Goal: Transaction & Acquisition: Purchase product/service

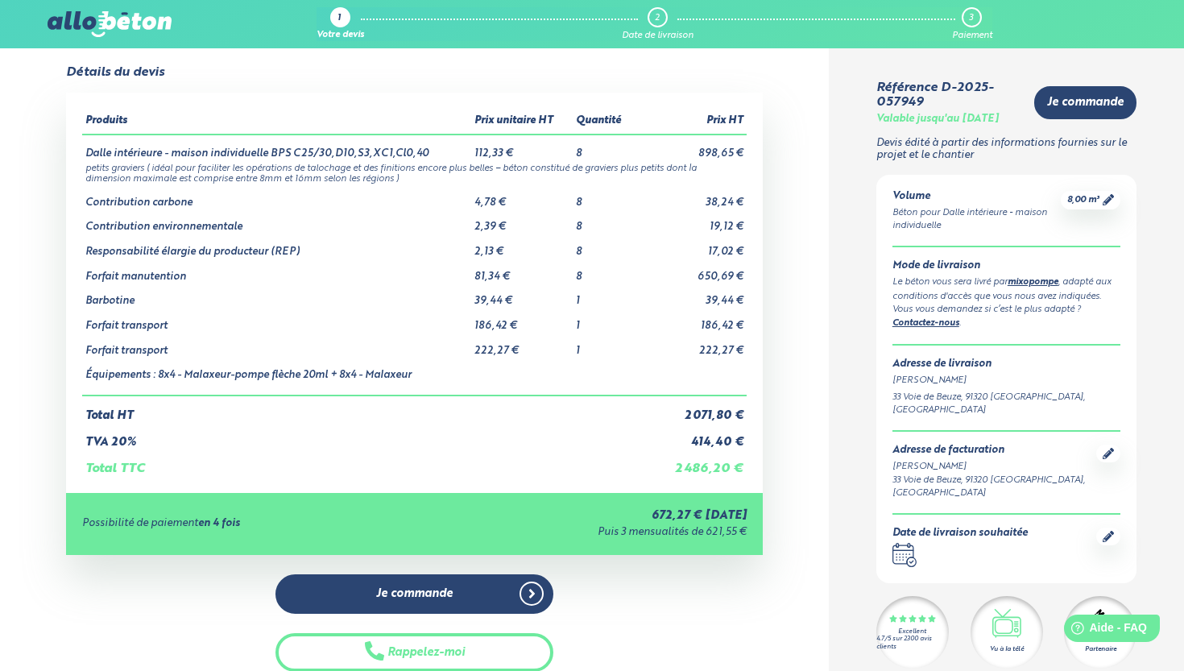
scroll to position [29, 0]
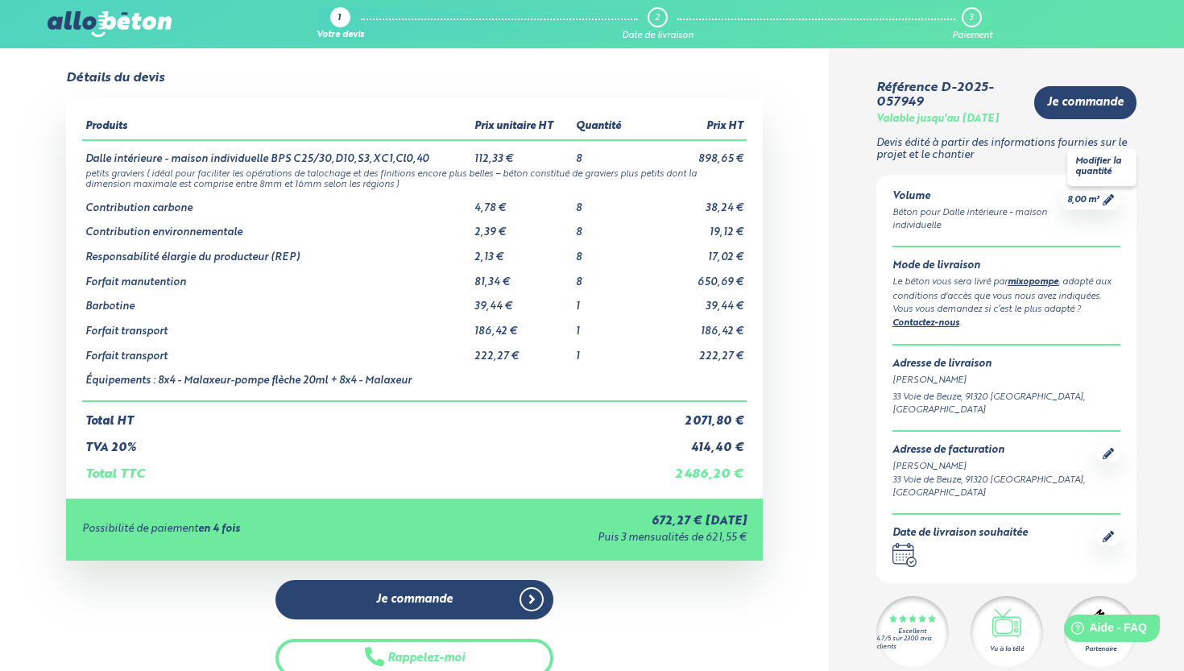
click at [1117, 194] on div "8,00 m³" at bounding box center [1091, 200] width 60 height 19
click at [1109, 201] on icon at bounding box center [1108, 199] width 11 height 11
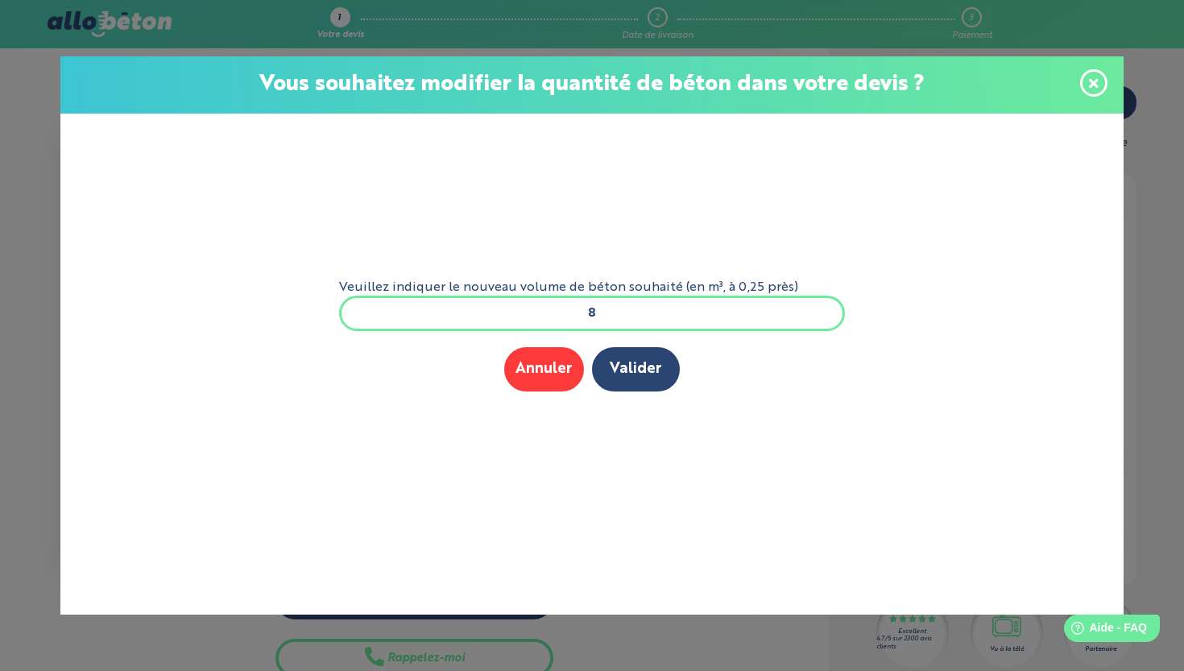
click at [678, 316] on input "8" at bounding box center [592, 313] width 506 height 35
type input "10"
click at [635, 388] on button "Valider" at bounding box center [636, 369] width 88 height 44
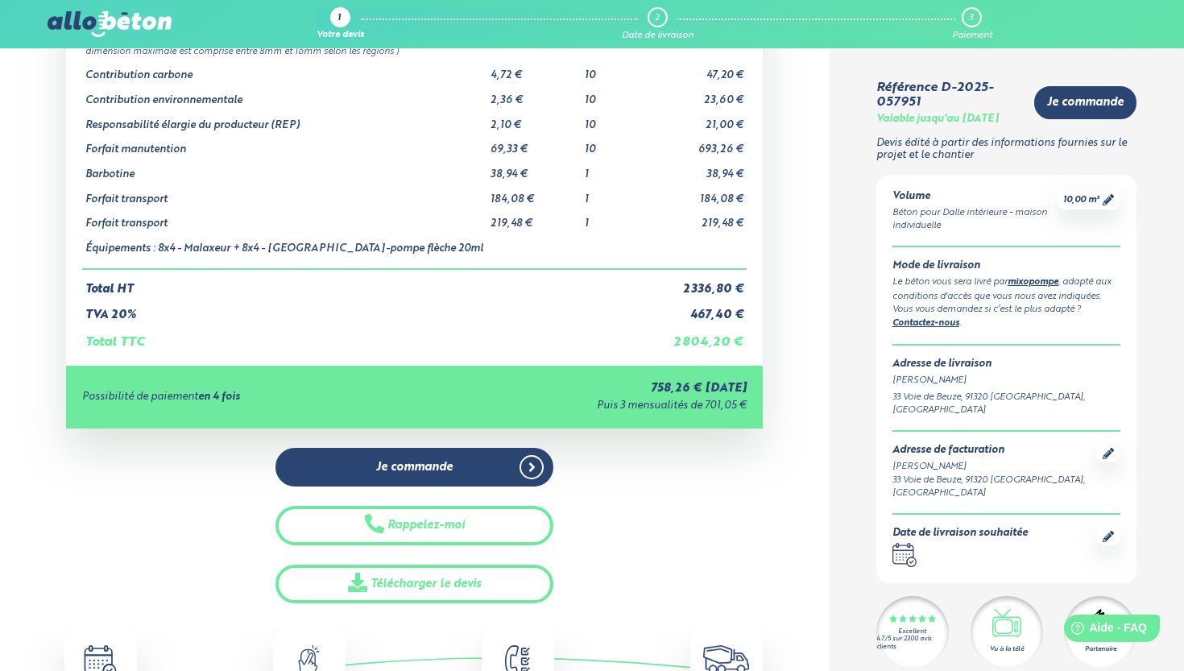
scroll to position [194, 0]
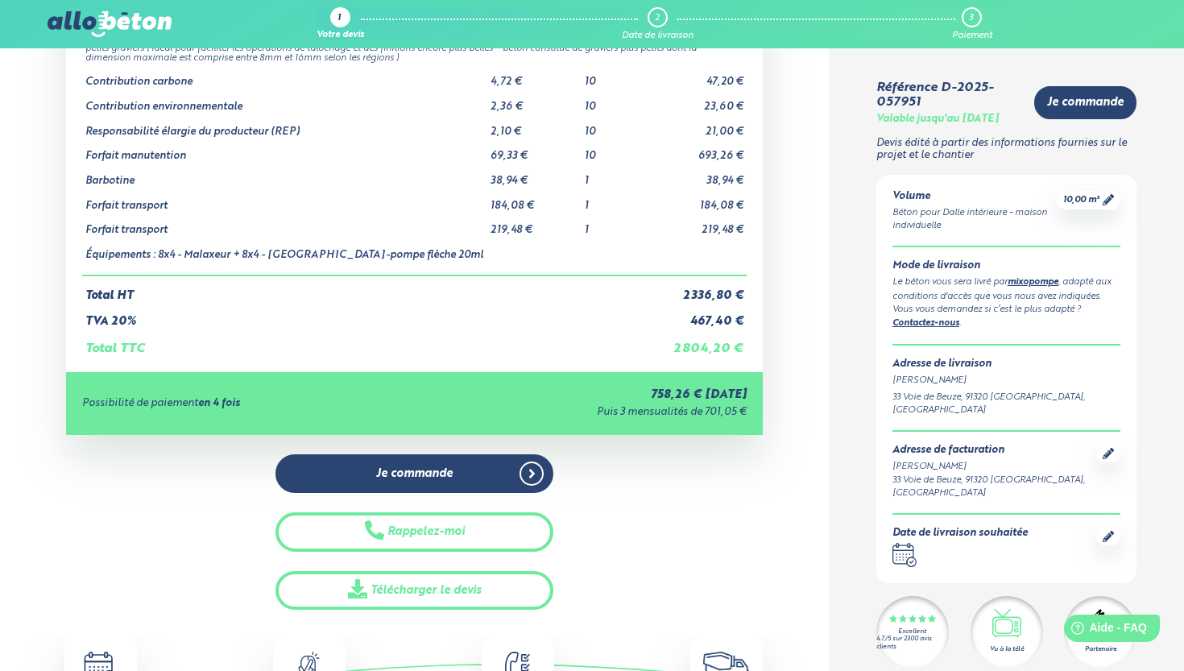
click at [1110, 528] on div at bounding box center [1109, 537] width 24 height 18
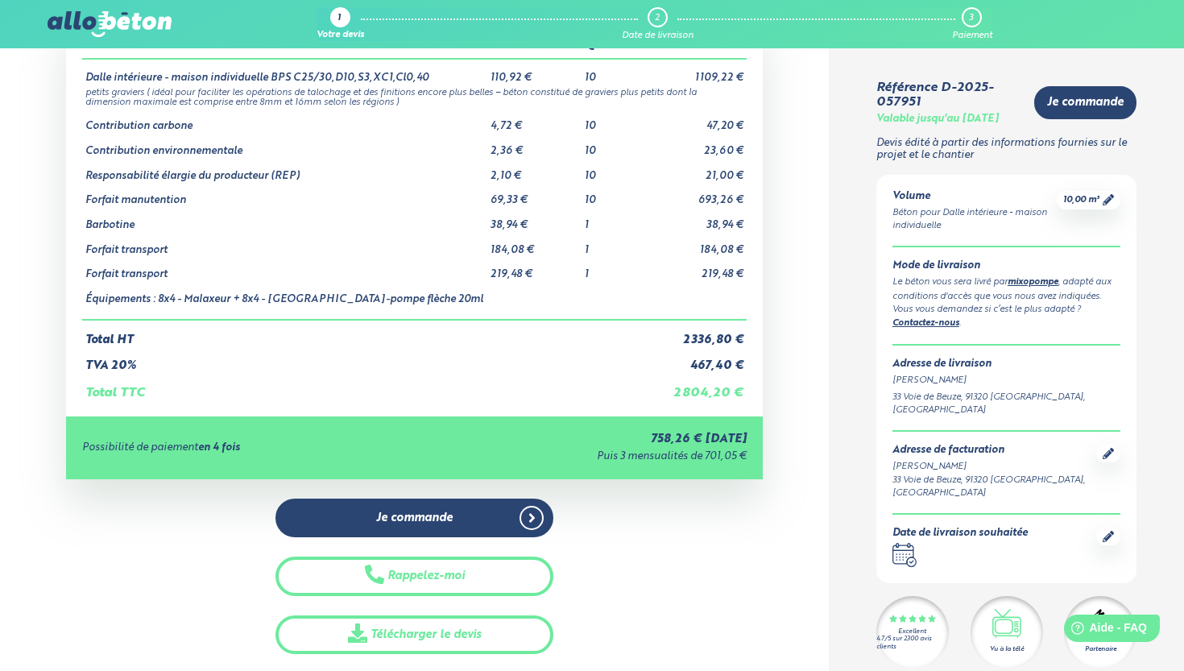
scroll to position [148, 0]
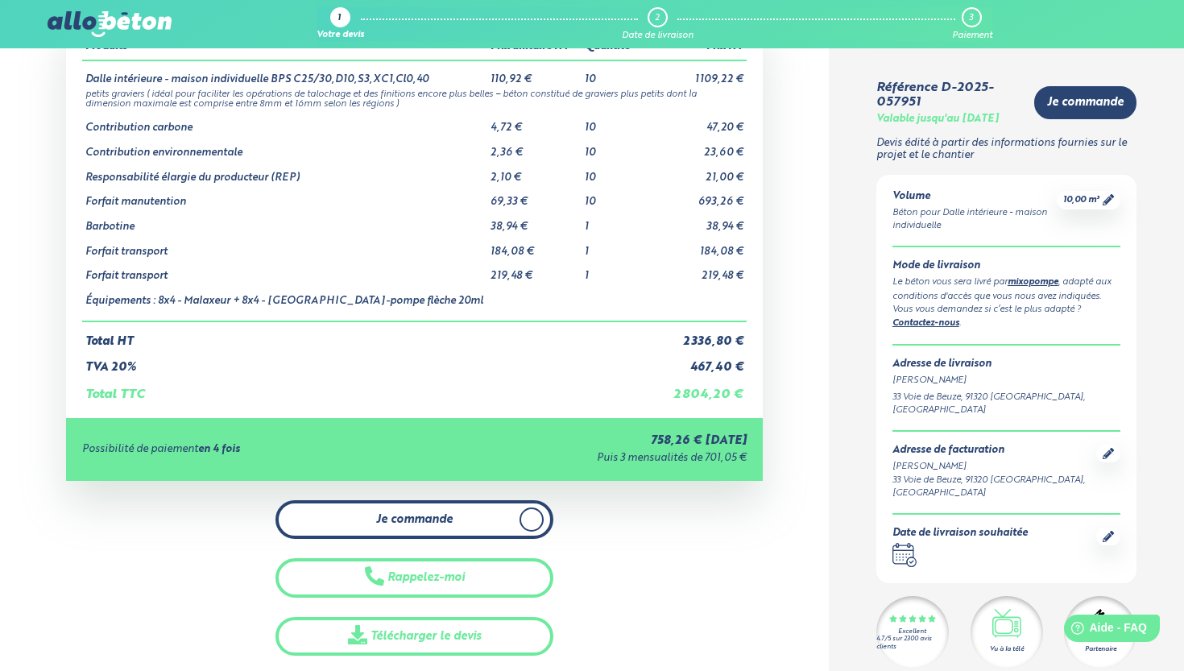
click at [508, 502] on link "Je commande" at bounding box center [415, 519] width 279 height 39
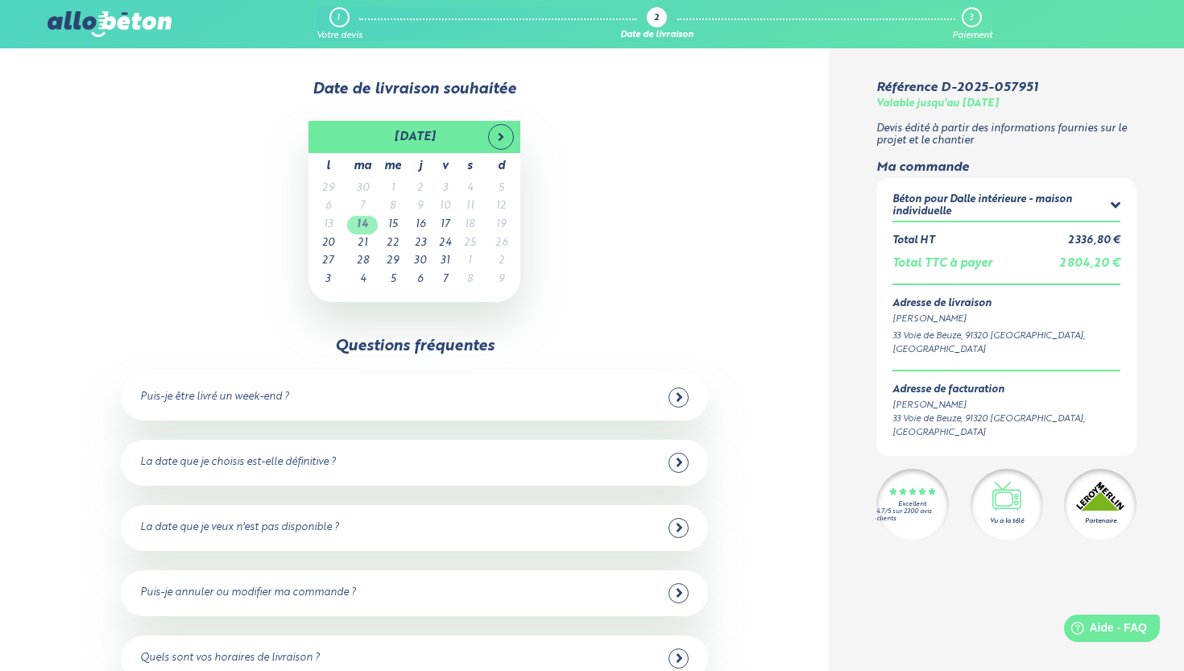
click at [362, 222] on td "14" at bounding box center [362, 225] width 31 height 19
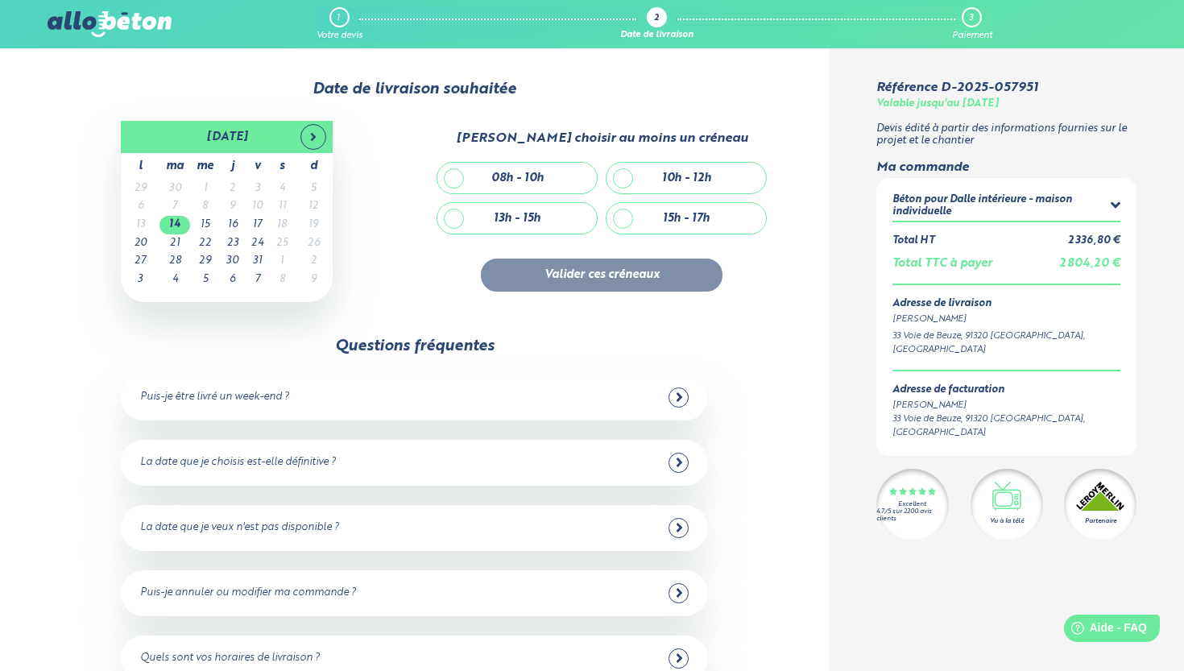
click at [682, 458] on icon at bounding box center [680, 462] width 6 height 9
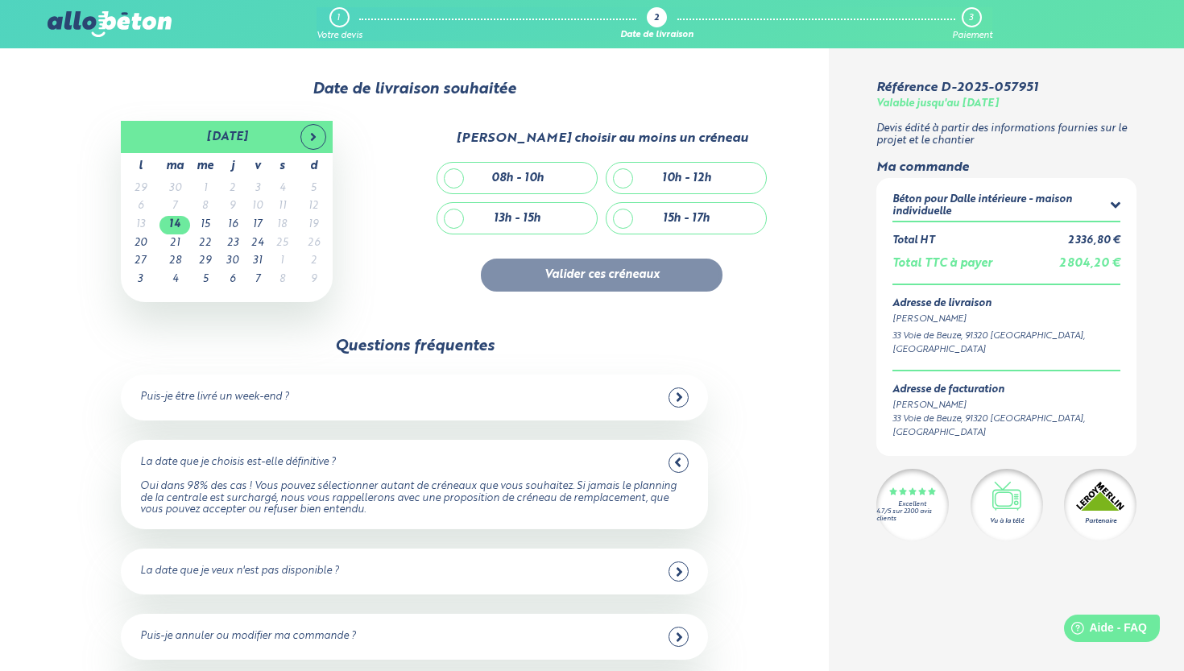
click at [599, 453] on div "La date que je choisis est-elle définitive ?" at bounding box center [414, 463] width 549 height 20
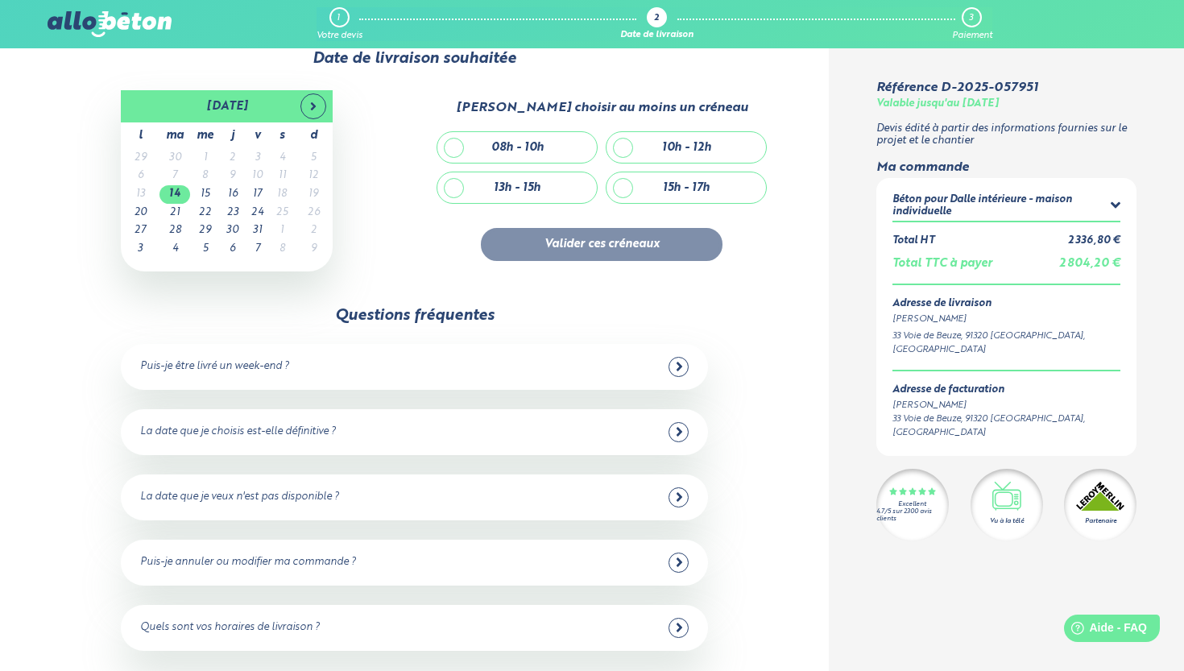
scroll to position [43, 0]
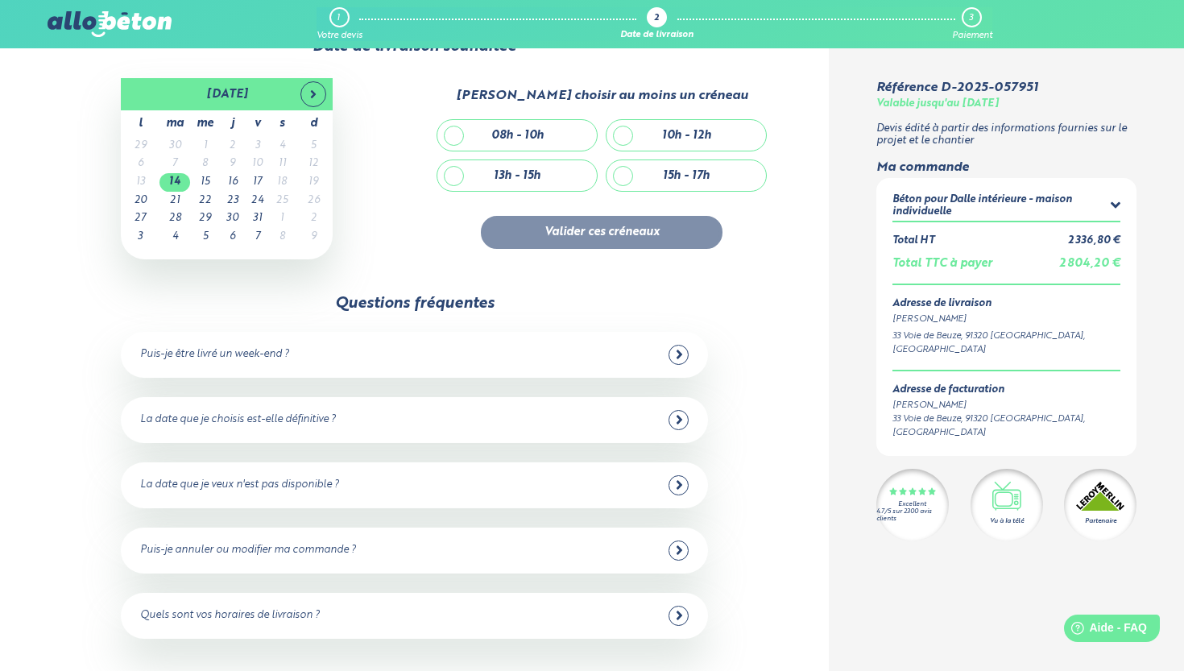
click at [526, 541] on div "Puis-je annuler ou modifier ma commande ?" at bounding box center [414, 551] width 549 height 20
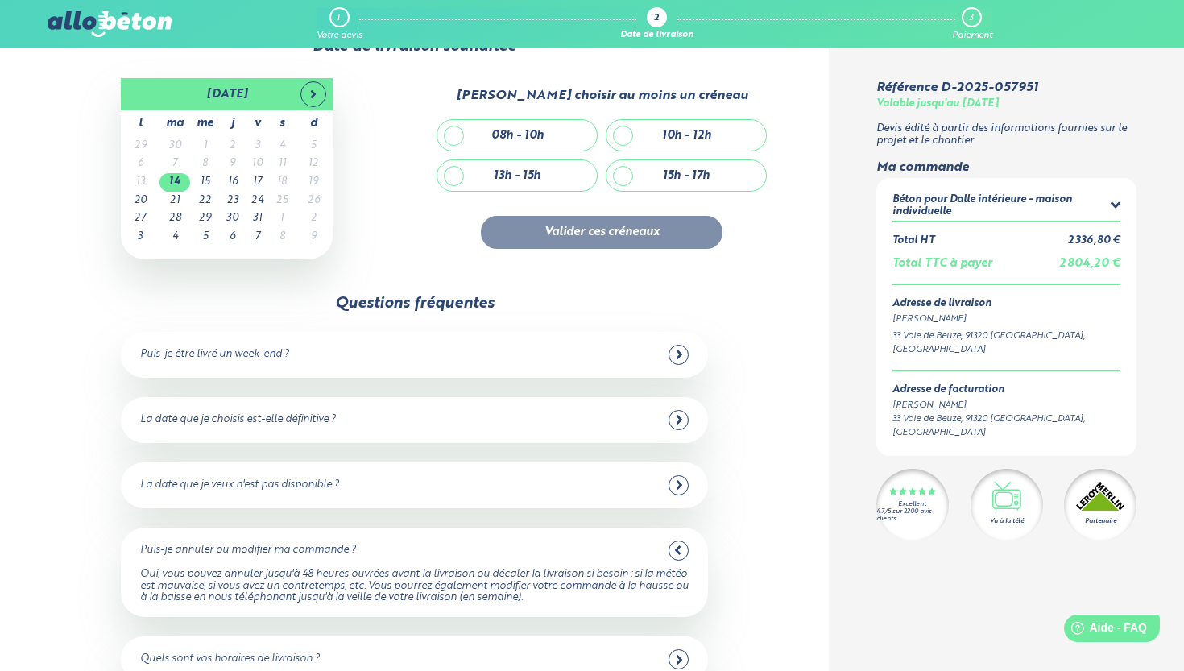
click at [542, 541] on div "Puis-je annuler ou modifier ma commande ?" at bounding box center [414, 551] width 549 height 20
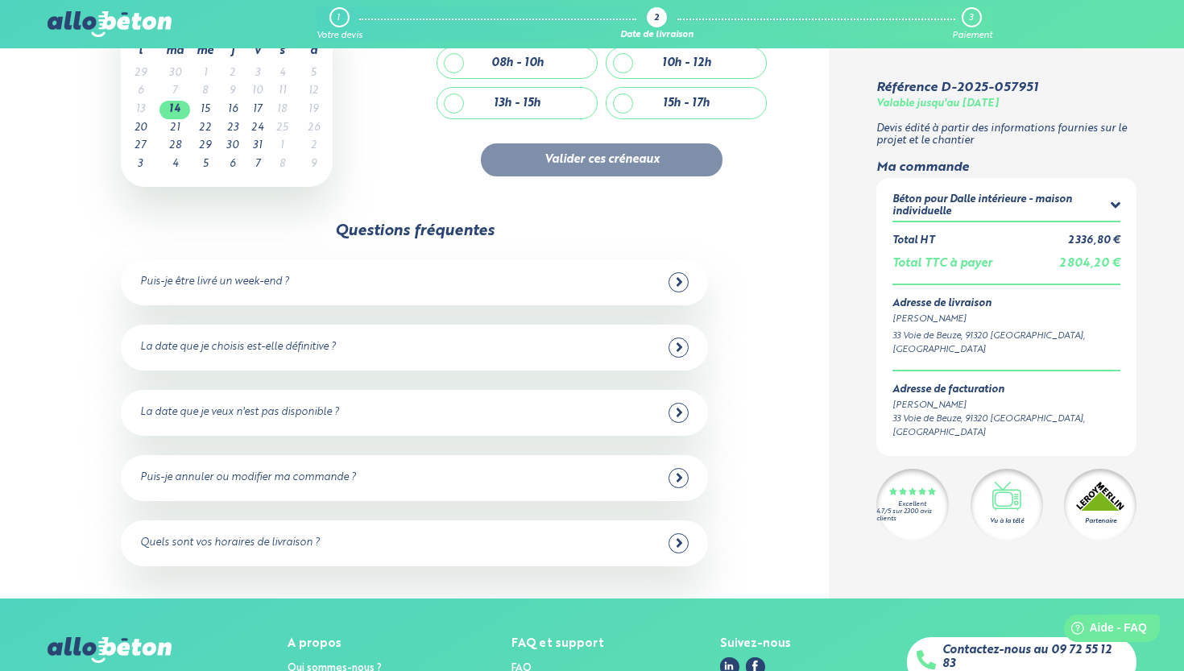
scroll to position [116, 0]
click at [520, 533] on div "Quels sont vos horaires de livraison ?" at bounding box center [414, 543] width 549 height 20
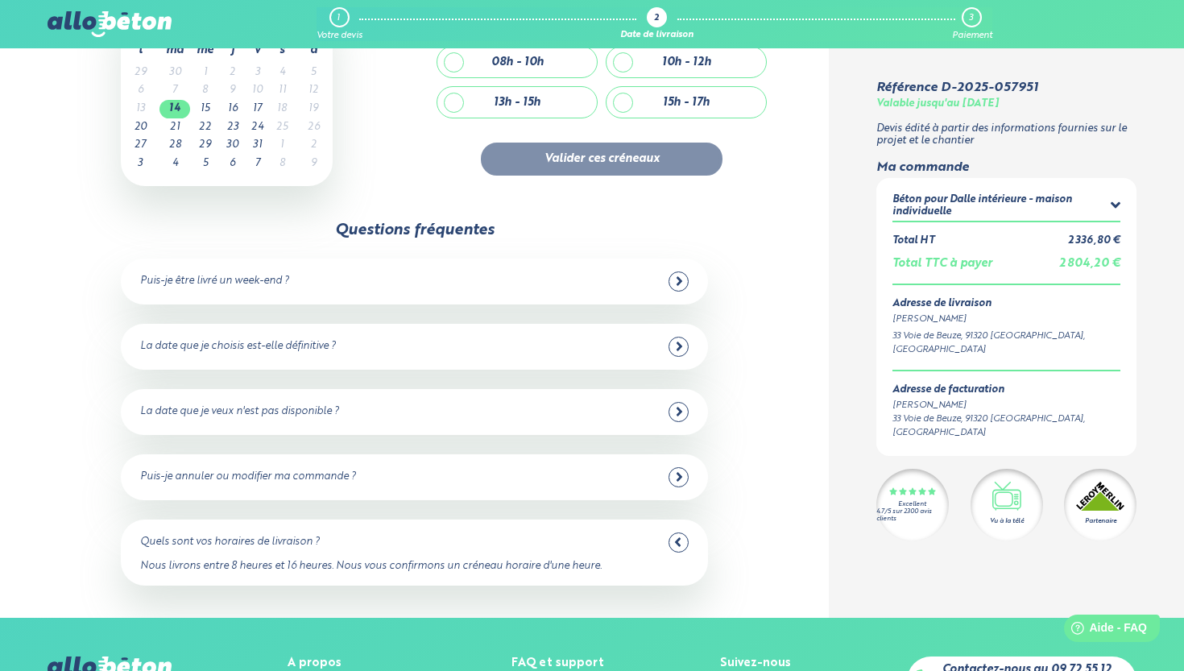
click at [545, 533] on div "Quels sont vos horaires de livraison ?" at bounding box center [414, 543] width 549 height 20
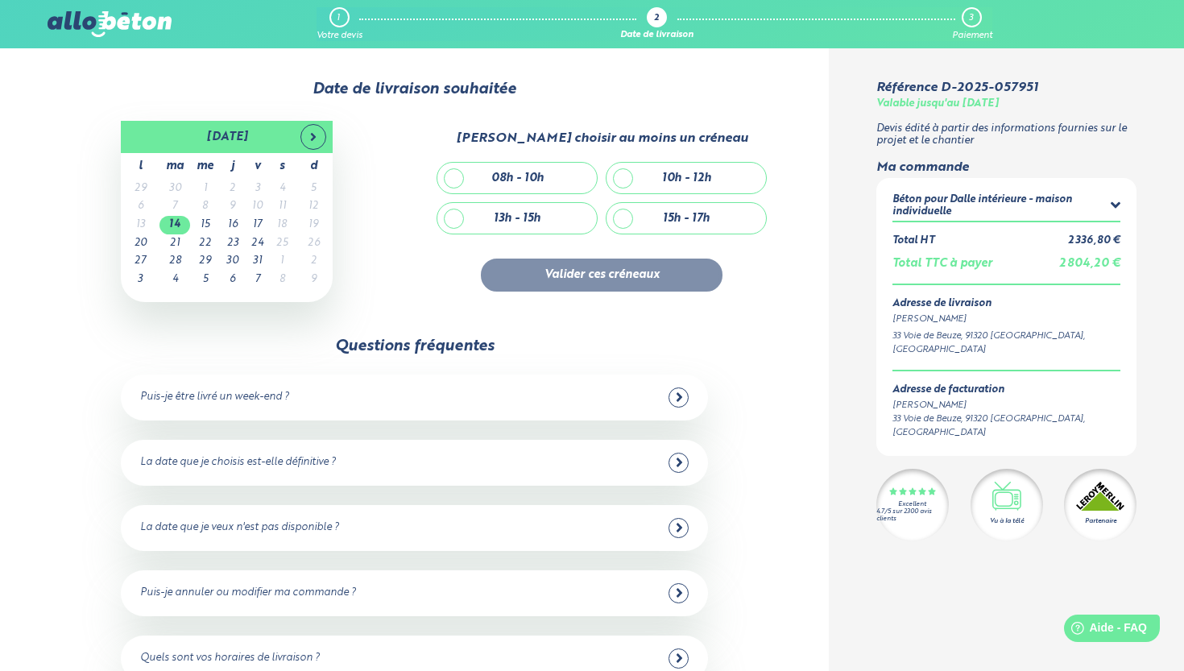
scroll to position [0, 0]
click at [624, 182] on div "10h - 12h" at bounding box center [687, 178] width 160 height 31
checkbox input "true"
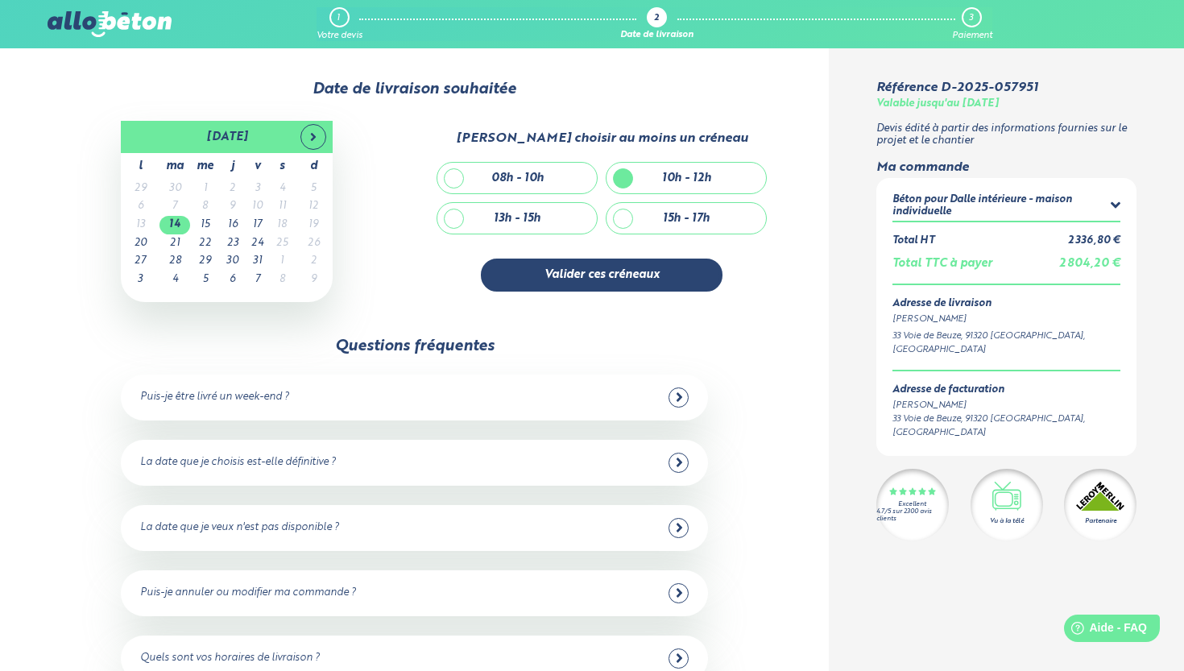
click at [579, 212] on div "13h - 15h" at bounding box center [518, 218] width 160 height 31
checkbox input "true"
click at [639, 178] on div "10h - 12h" at bounding box center [687, 178] width 160 height 31
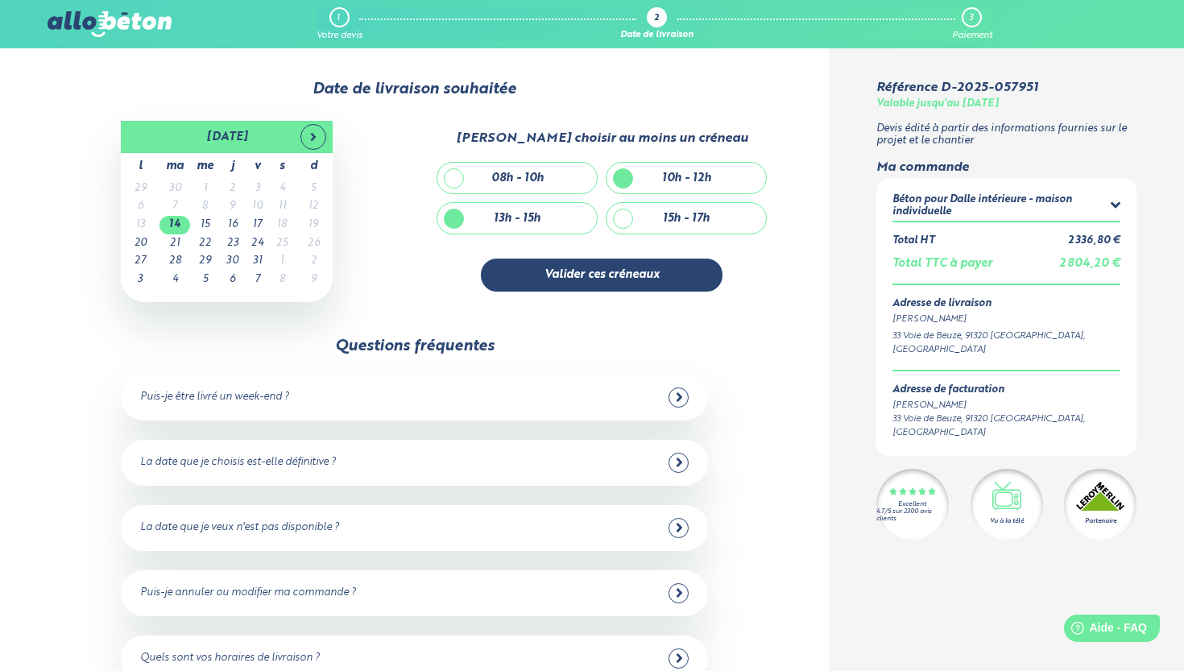
checkbox input "false"
click at [577, 203] on div "13h - 15h" at bounding box center [518, 218] width 160 height 31
checkbox input "false"
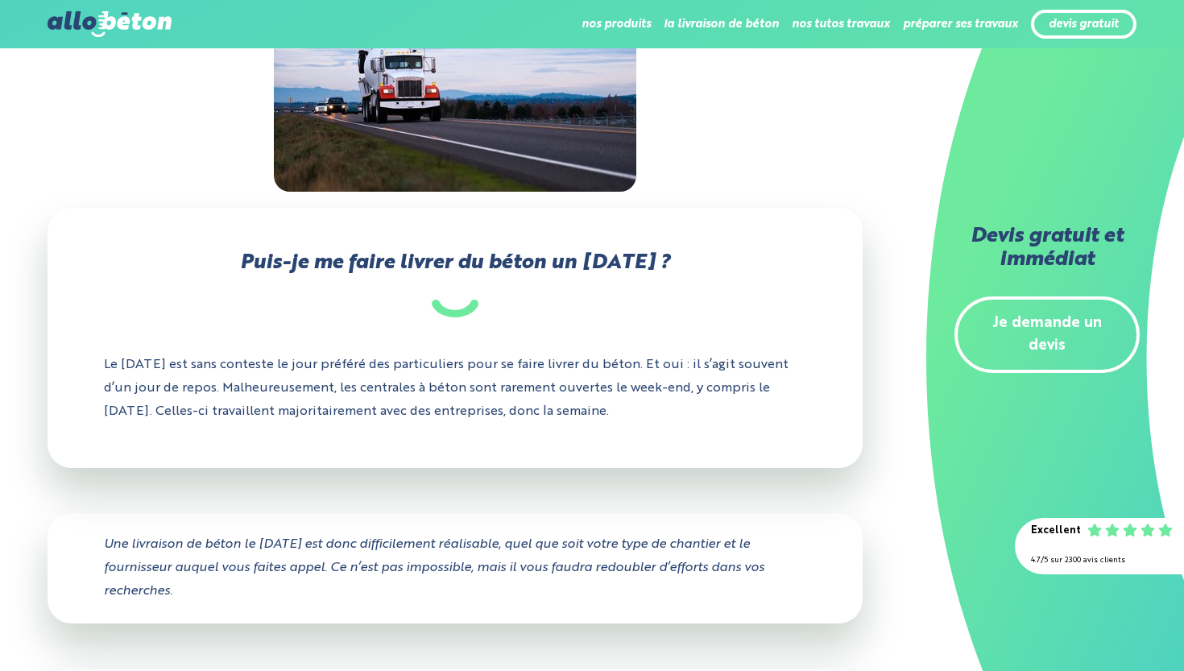
scroll to position [359, 0]
